Goal: Navigation & Orientation: Understand site structure

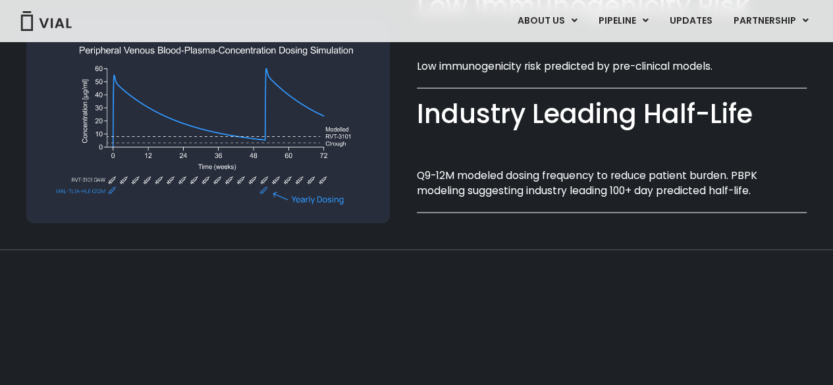
scroll to position [1250, 0]
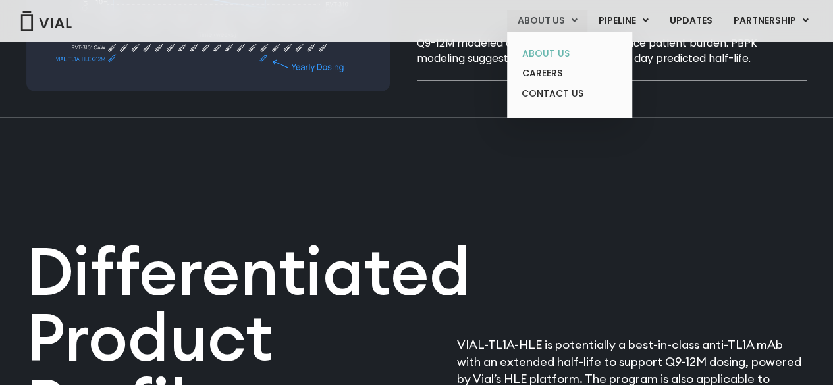
click at [559, 53] on link "ABOUT US" at bounding box center [568, 53] width 115 height 20
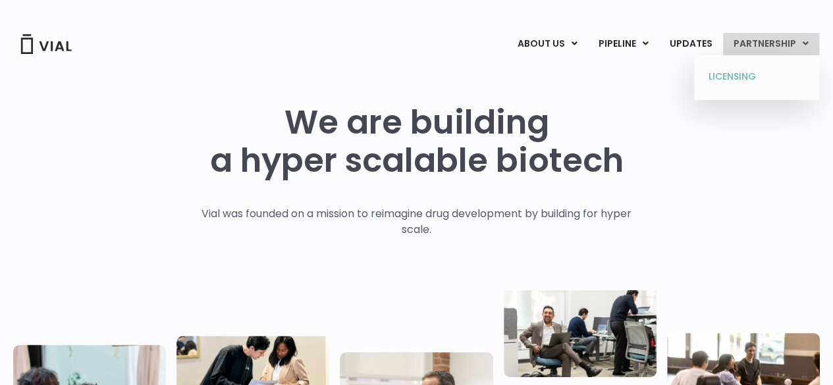
click at [770, 72] on link "LICENSING" at bounding box center [755, 76] width 115 height 21
